Goal: Task Accomplishment & Management: Manage account settings

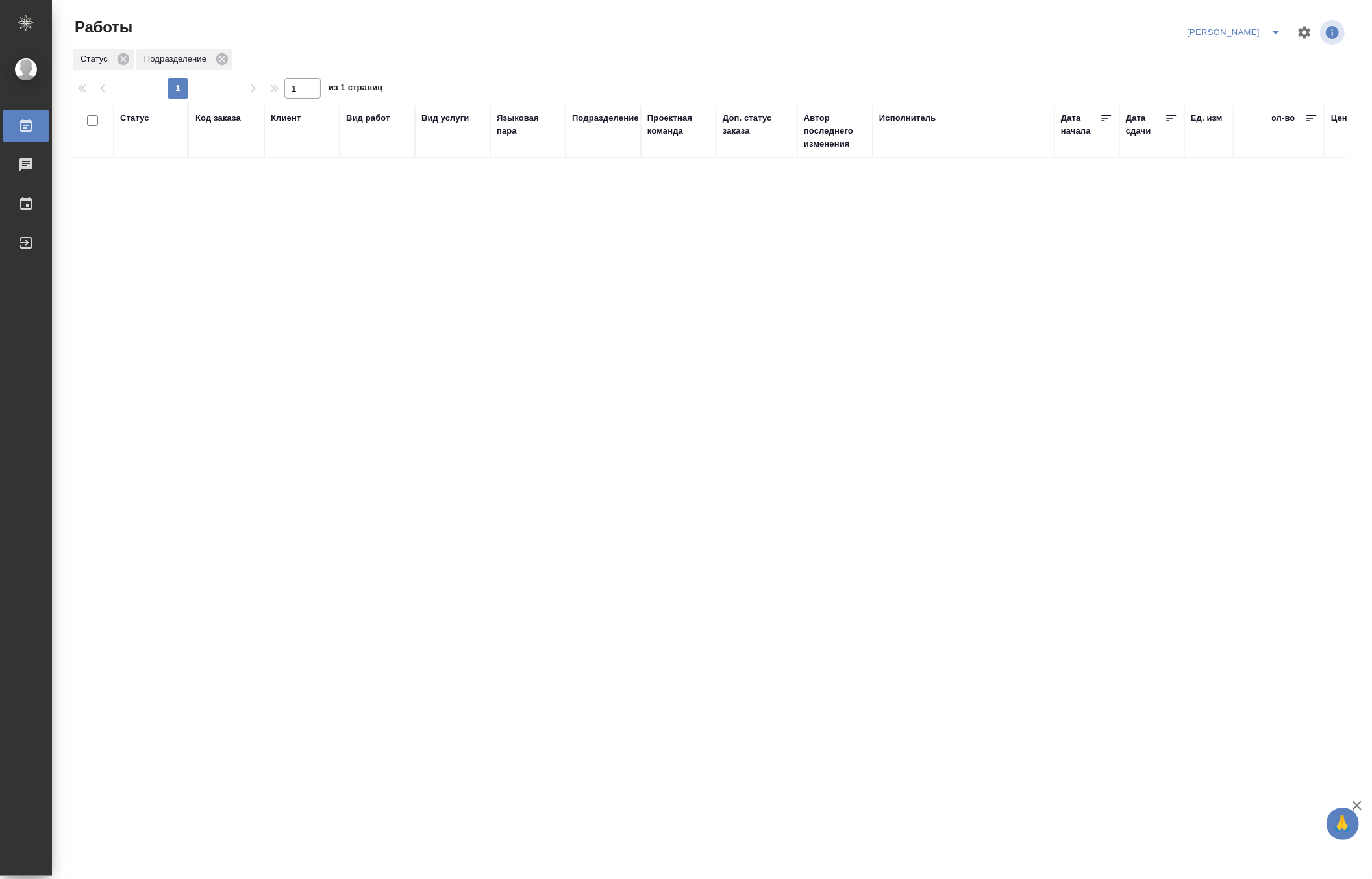
click at [1277, 24] on icon "split button" at bounding box center [1276, 32] width 16 height 16
click at [1250, 118] on li "Верстка и Дизайн" at bounding box center [1226, 120] width 124 height 21
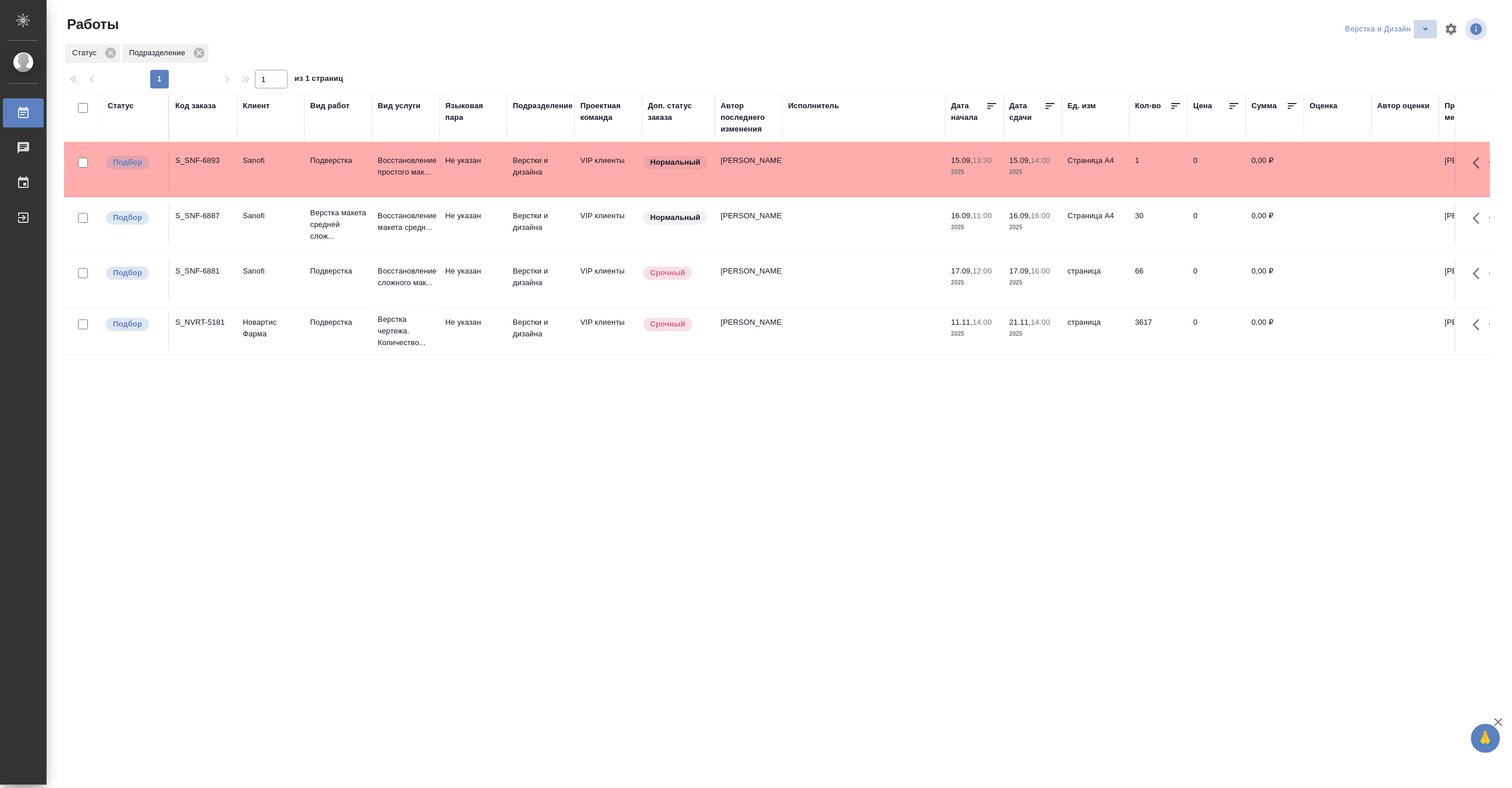
click at [1229, 26] on icon "split button" at bounding box center [1426, 29] width 14 height 14
click at [1229, 51] on li "[PERSON_NAME] работе" at bounding box center [1395, 52] width 111 height 18
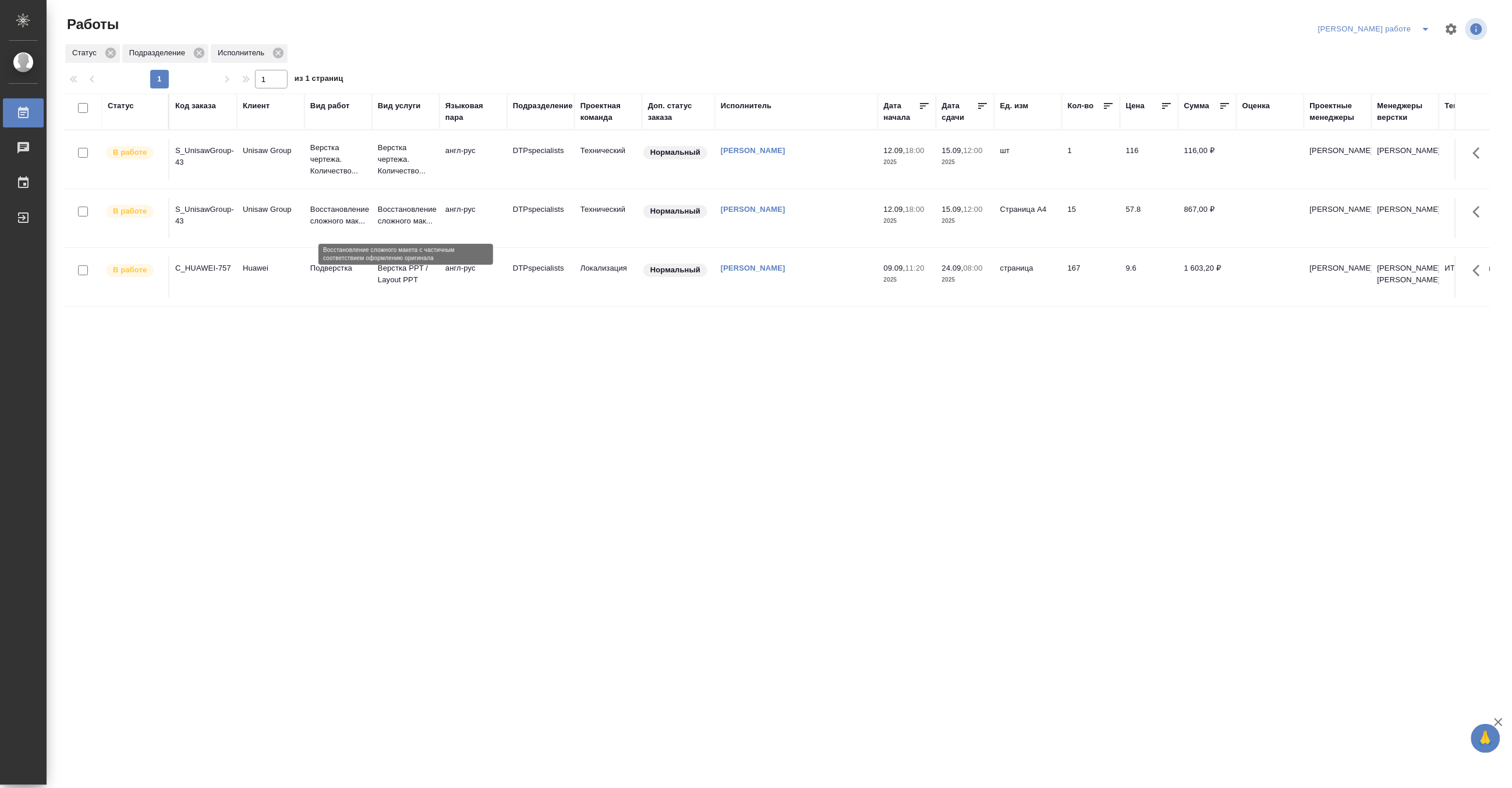
click at [395, 216] on p "Восстановление сложного мак..." at bounding box center [406, 215] width 56 height 23
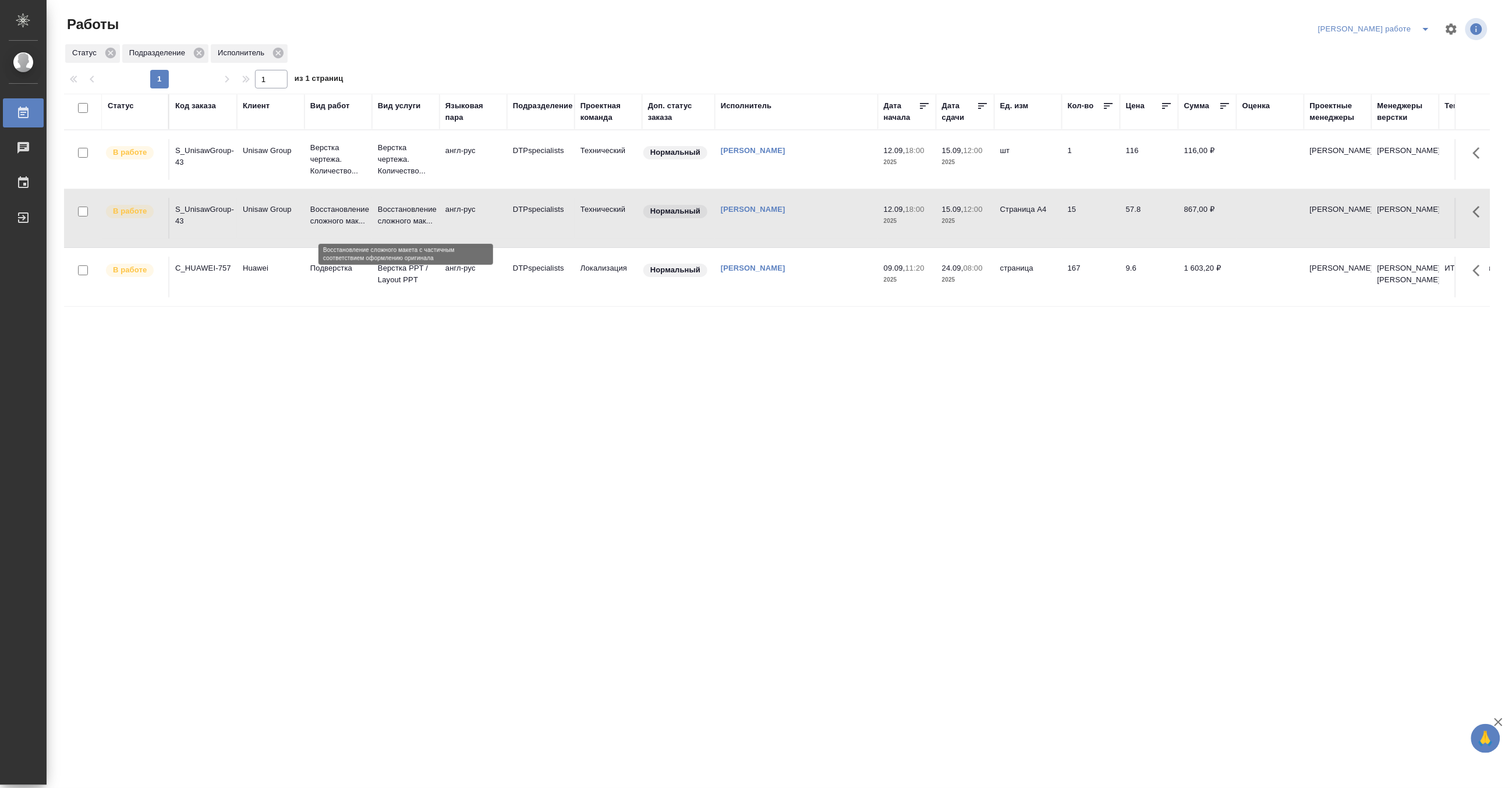
click at [395, 216] on p "Восстановление сложного мак..." at bounding box center [406, 215] width 56 height 23
click at [428, 212] on p "Восстановление сложного мак..." at bounding box center [406, 215] width 56 height 23
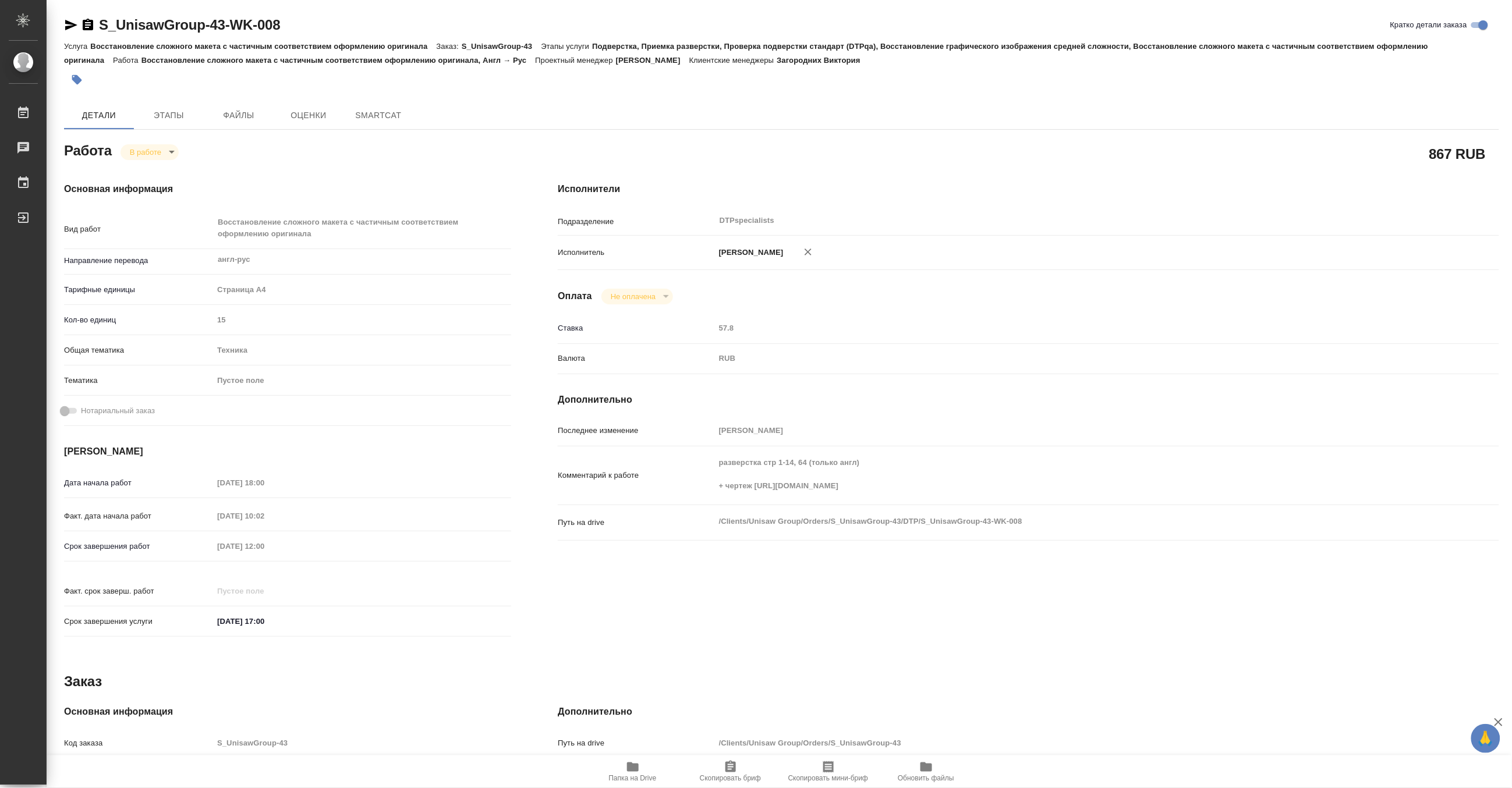
type textarea "x"
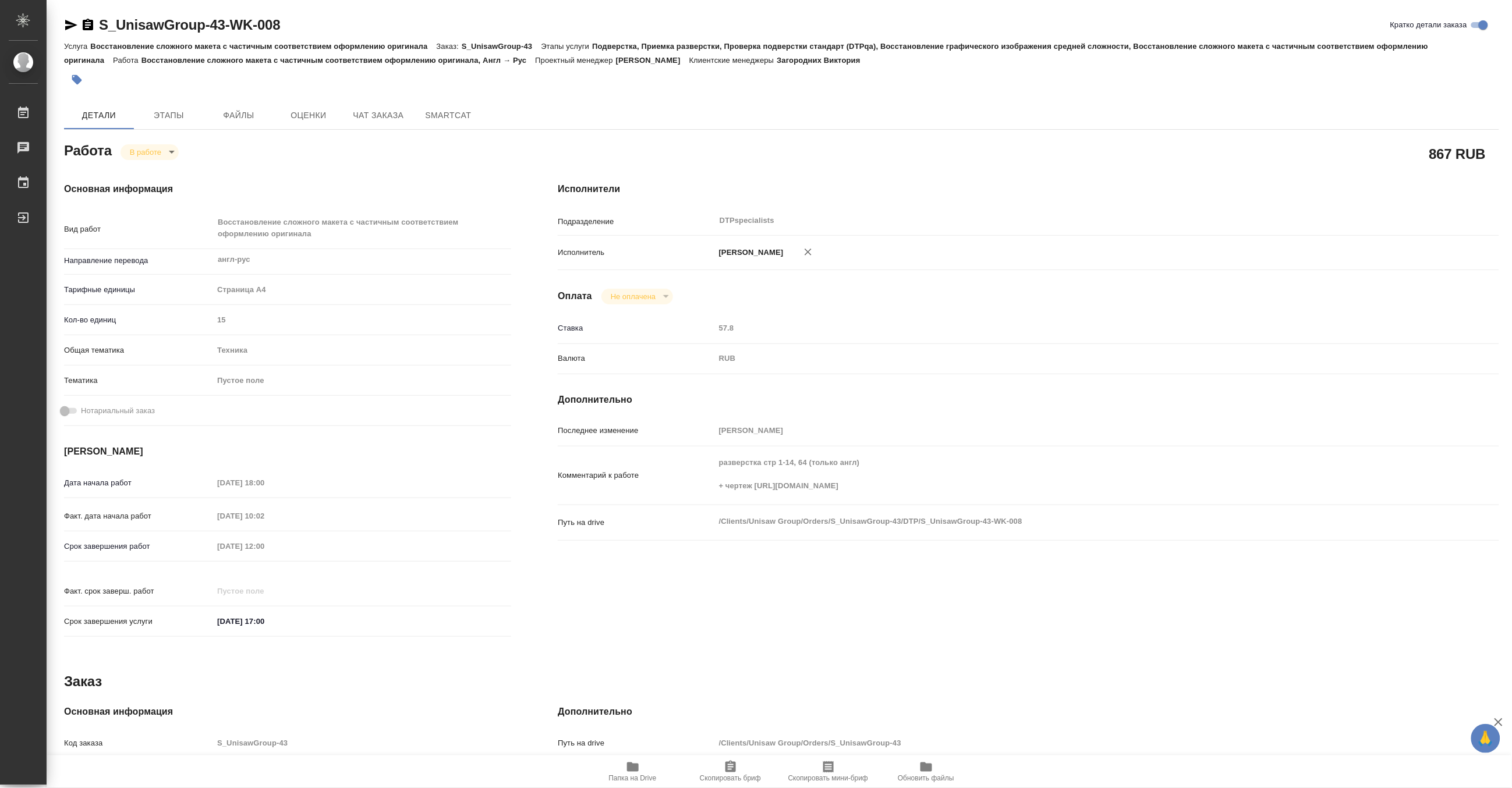
type textarea "x"
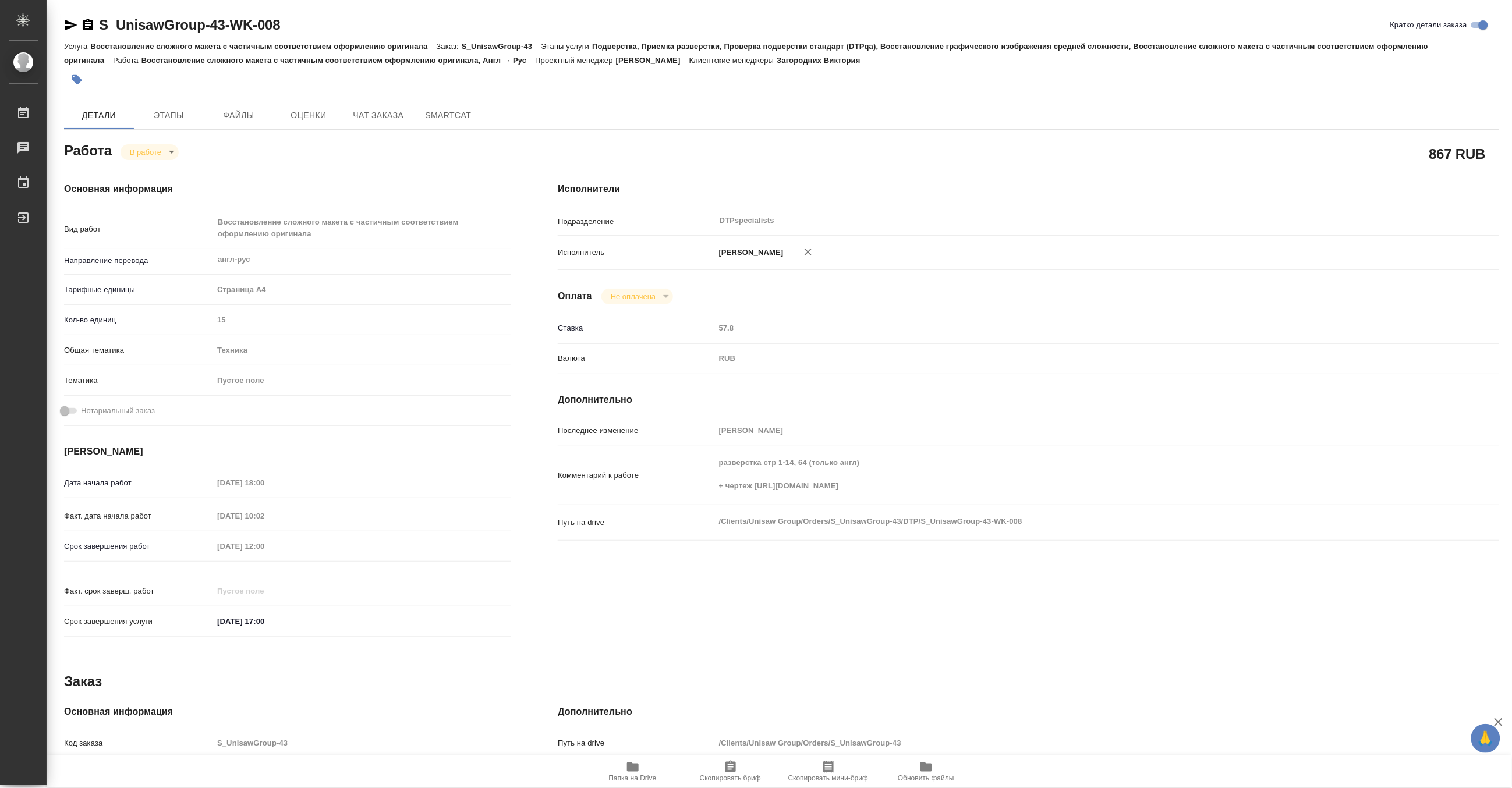
type textarea "x"
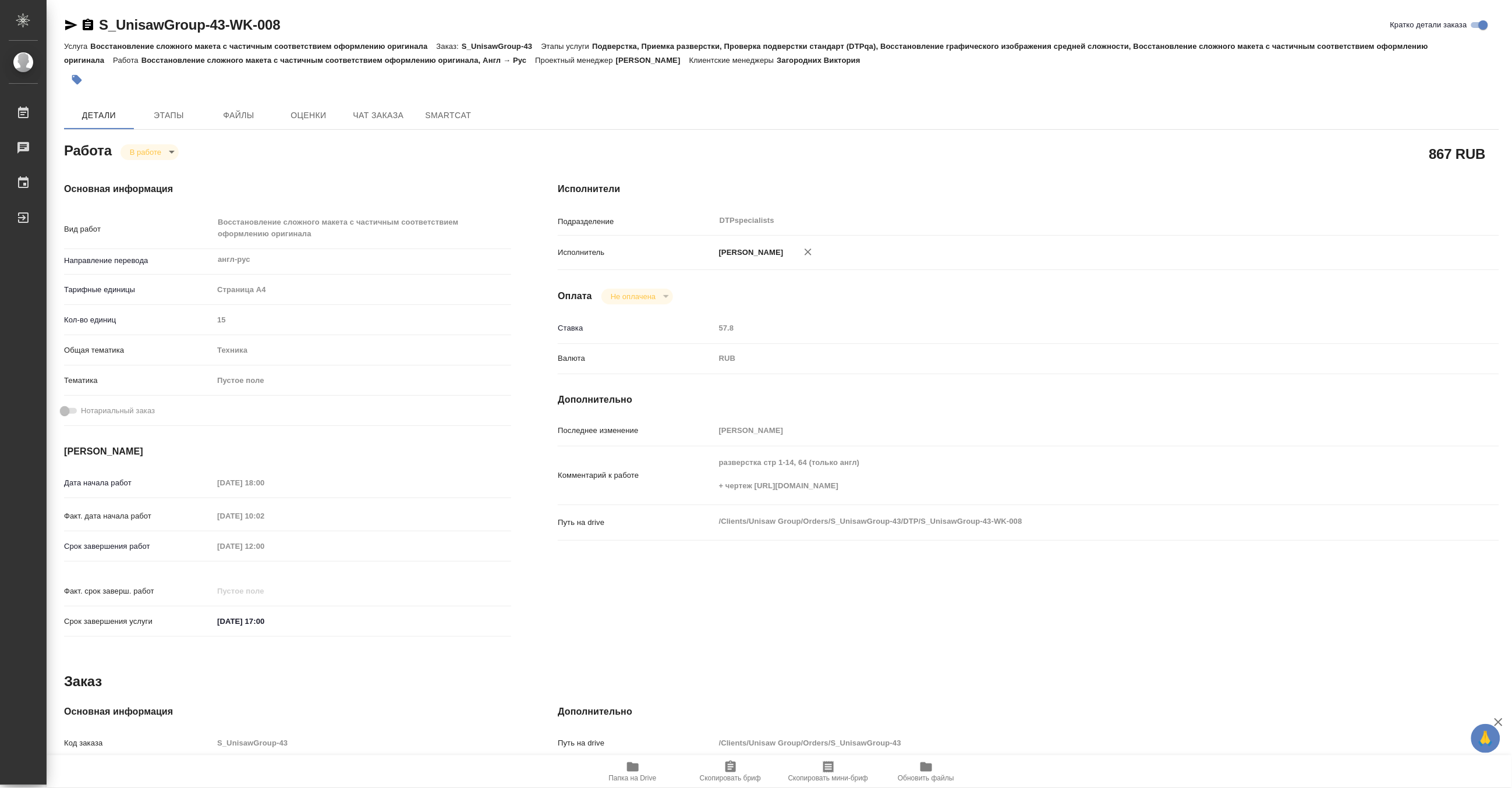
click at [630, 775] on span "Папка на Drive" at bounding box center [633, 779] width 48 height 8
drag, startPoint x: 324, startPoint y: 20, endPoint x: 100, endPoint y: 16, distance: 224.0
click at [100, 16] on div "S_UnisawGroup-43-WK-008 Кратко детали заказа" at bounding box center [781, 25] width 1435 height 18
copy link "S_UnisawGroup-43-WK-008"
type textarea "x"
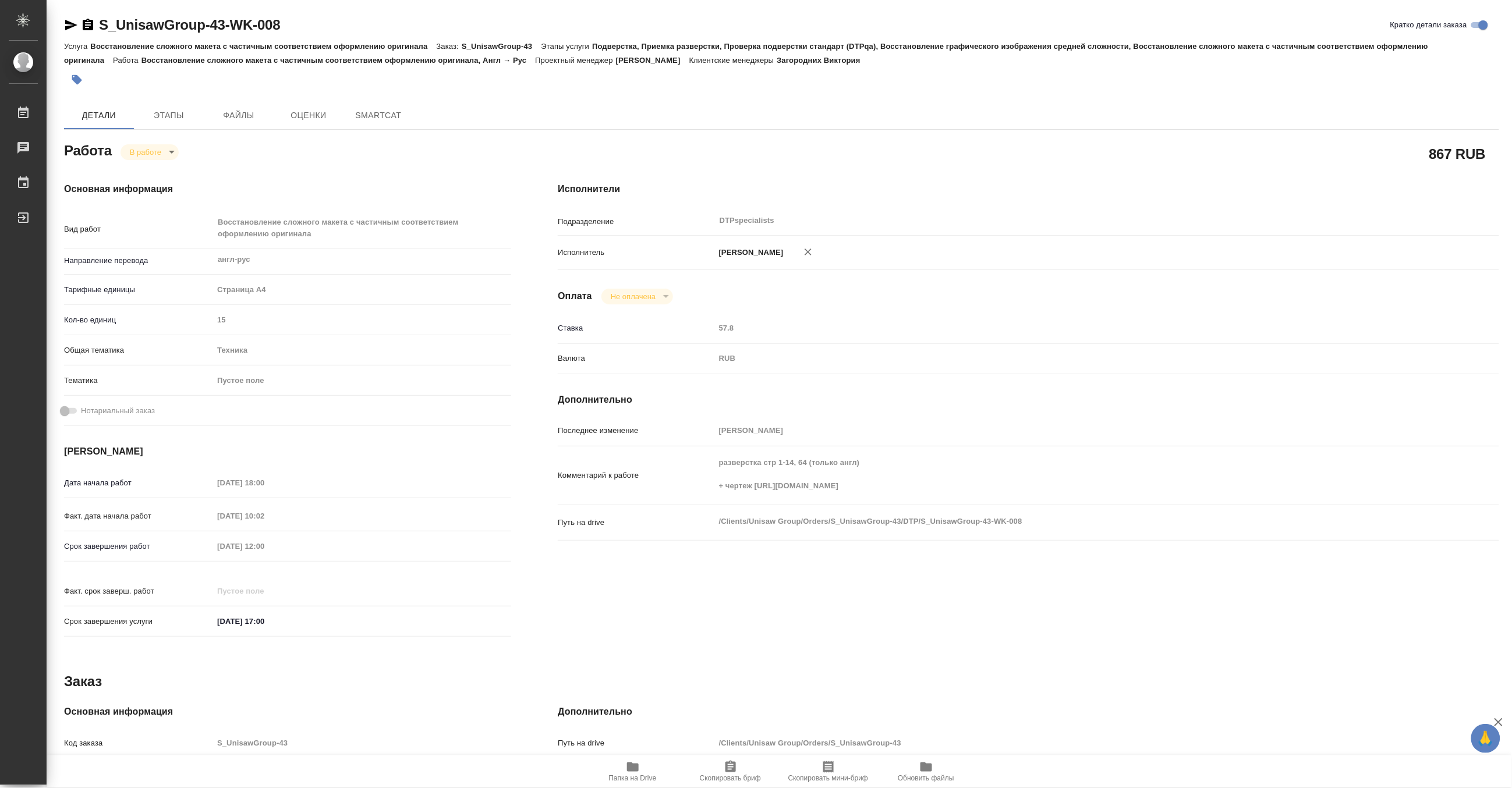
type textarea "x"
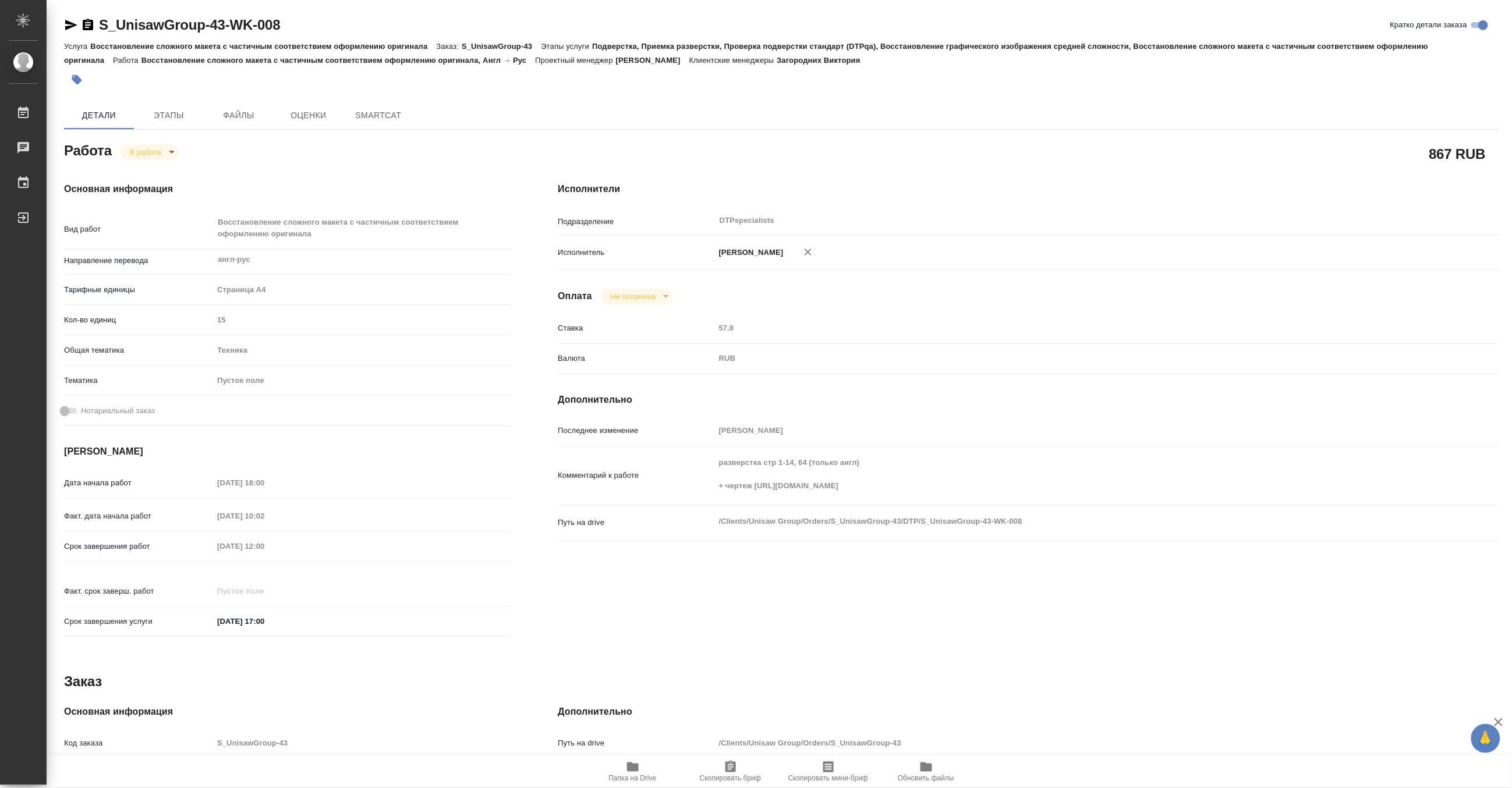
type textarea "x"
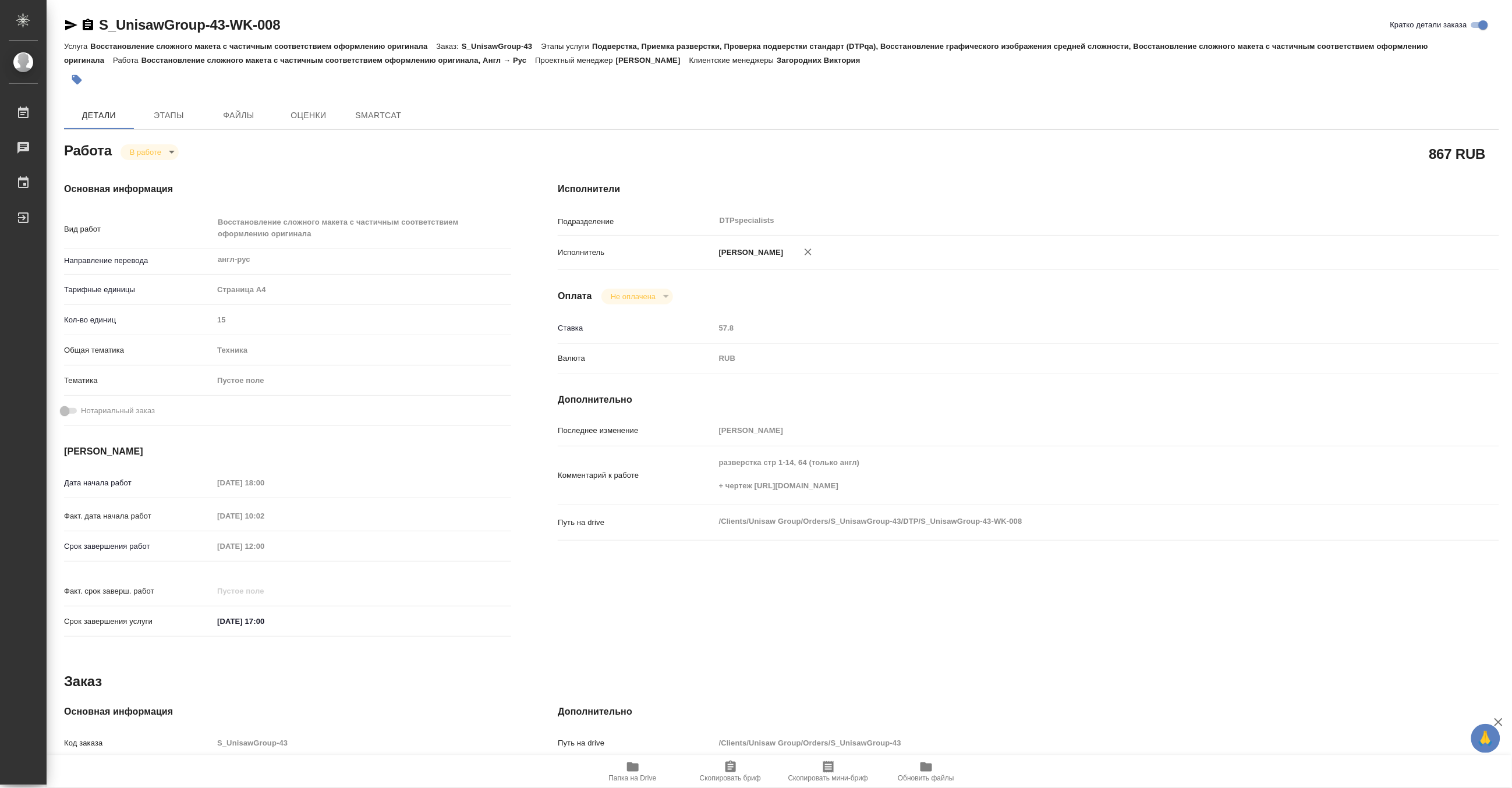
type textarea "x"
click at [638, 768] on icon "button" at bounding box center [633, 767] width 12 height 9
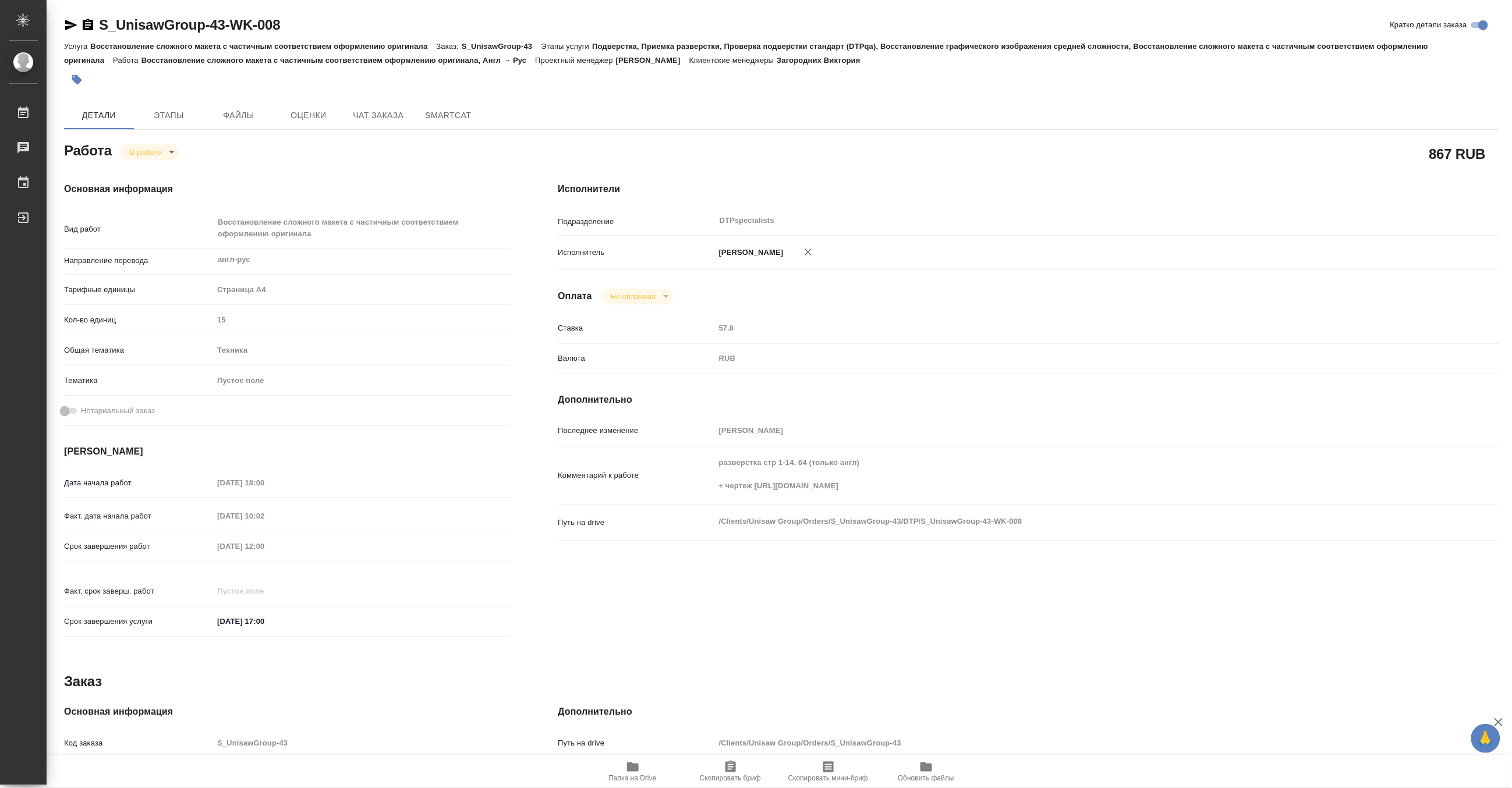
type textarea "x"
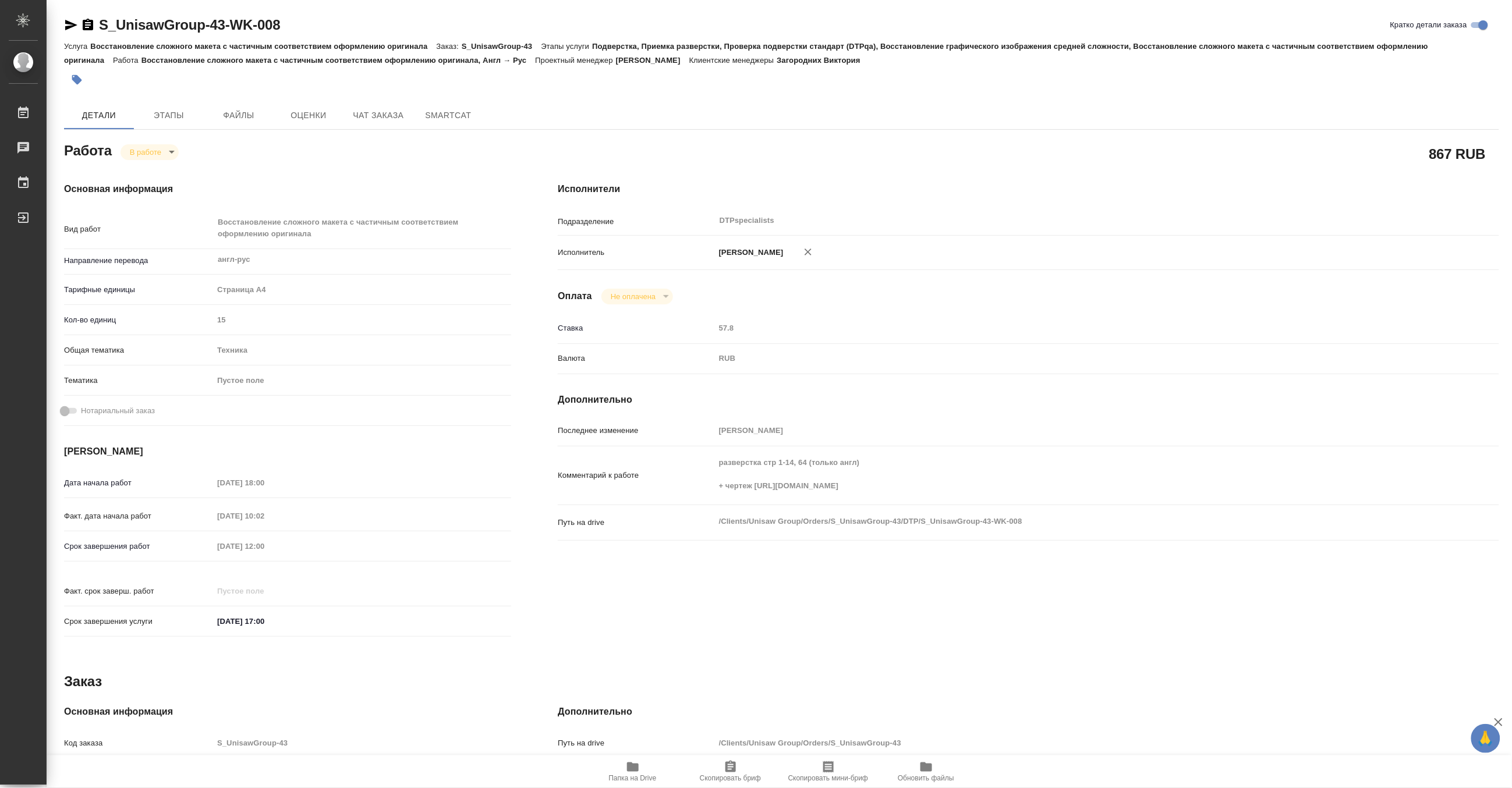
type textarea "x"
